Goal: Navigation & Orientation: Find specific page/section

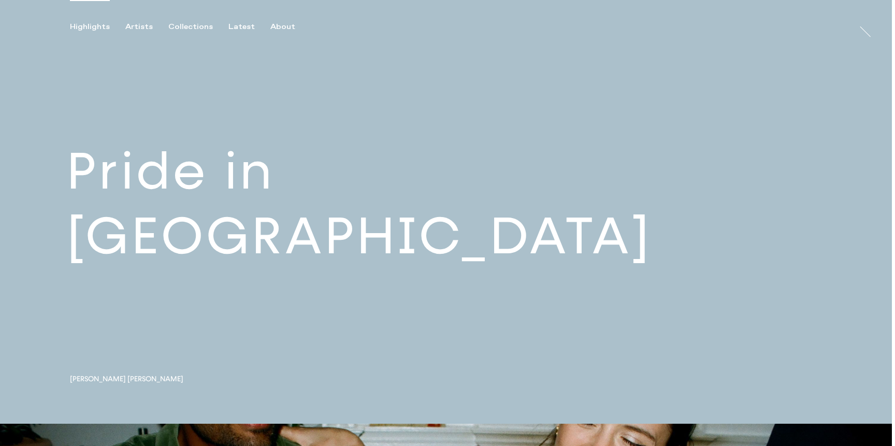
click at [228, 247] on link at bounding box center [446, 212] width 892 height 424
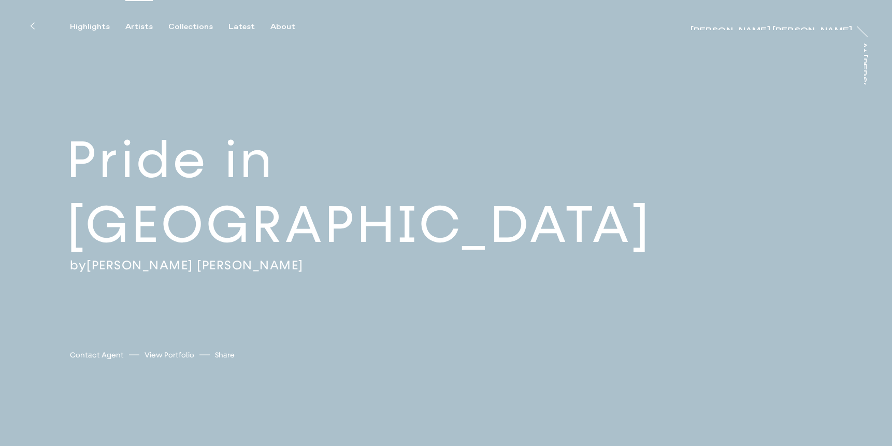
click at [136, 28] on div "Artists" at bounding box center [138, 26] width 27 height 9
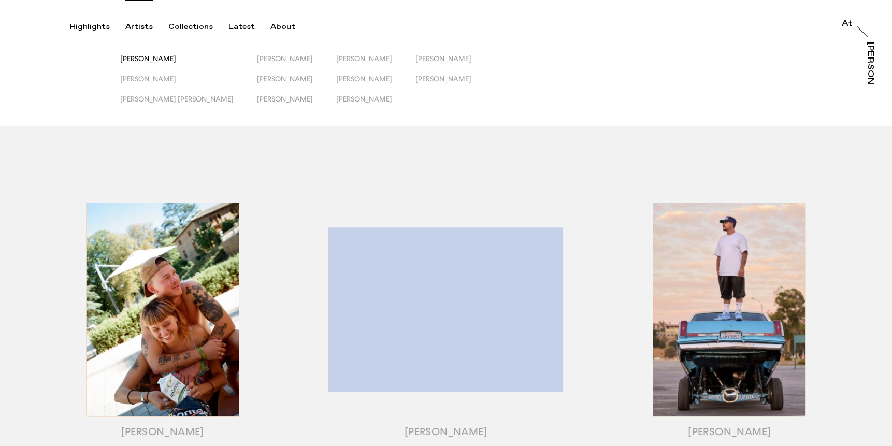
click at [169, 61] on span "[PERSON_NAME]" at bounding box center [148, 58] width 56 height 8
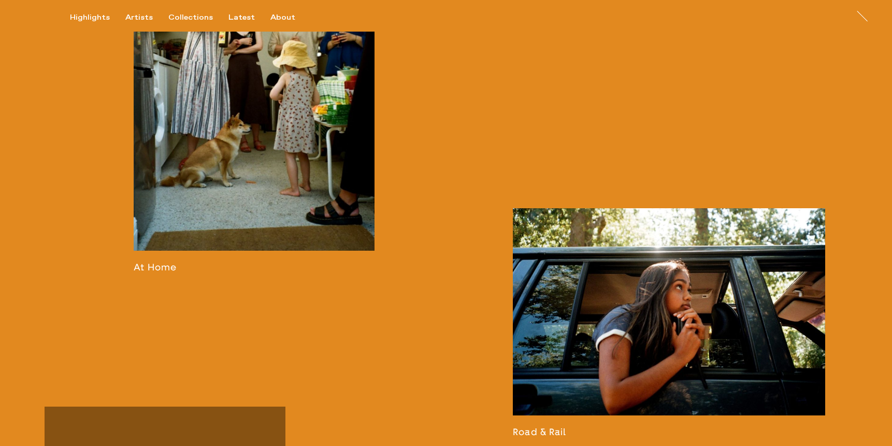
scroll to position [1183, 0]
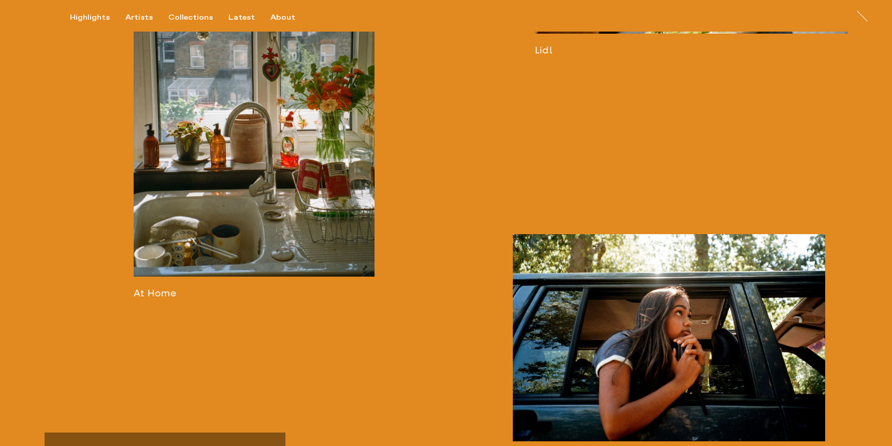
click at [298, 122] on link at bounding box center [254, 105] width 241 height 385
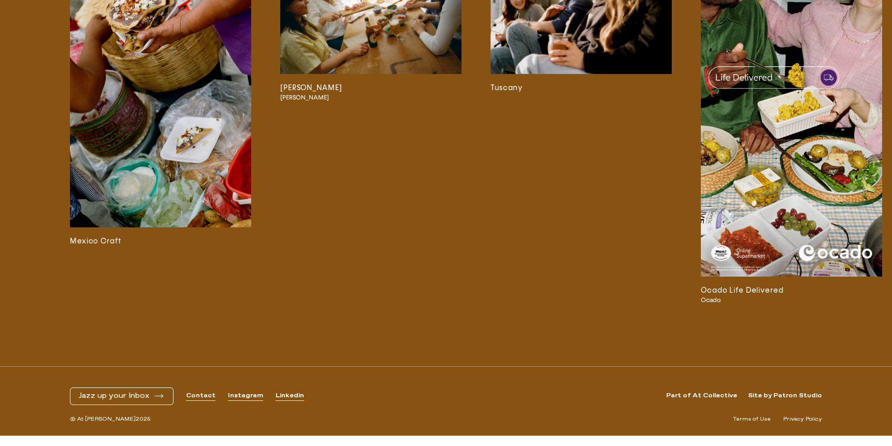
scroll to position [2715, 0]
click at [763, 188] on img at bounding box center [791, 115] width 181 height 322
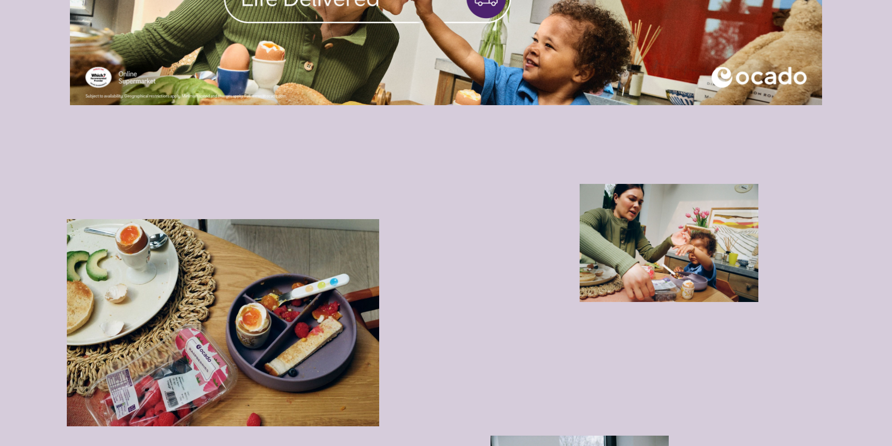
scroll to position [2406, 0]
